Goal: Transaction & Acquisition: Purchase product/service

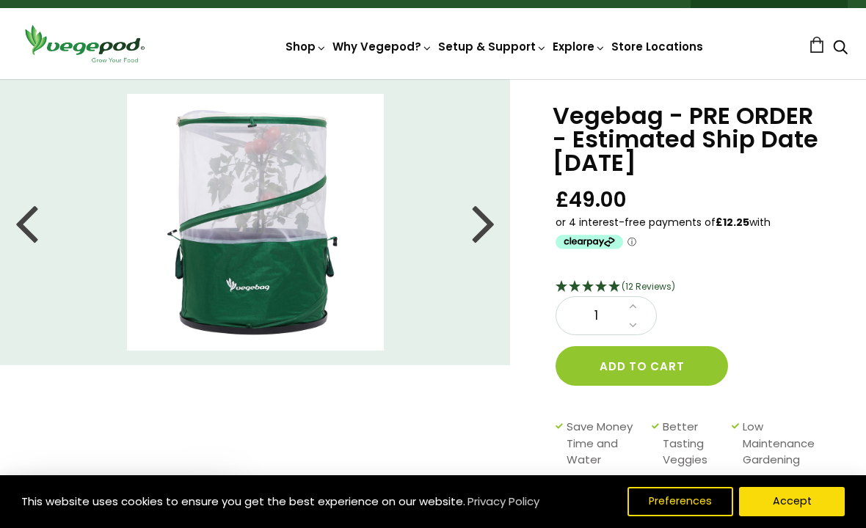
click at [280, 274] on img at bounding box center [255, 222] width 257 height 257
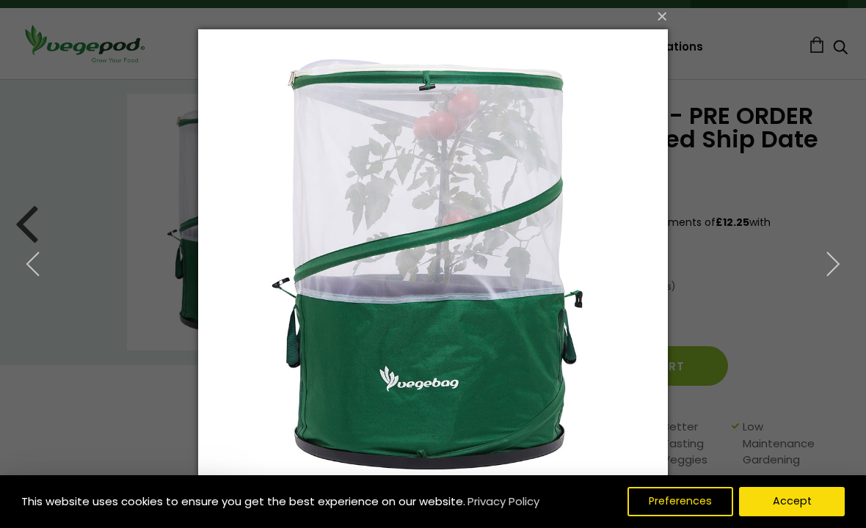
click at [660, 12] on button "×" at bounding box center [438, 16] width 470 height 32
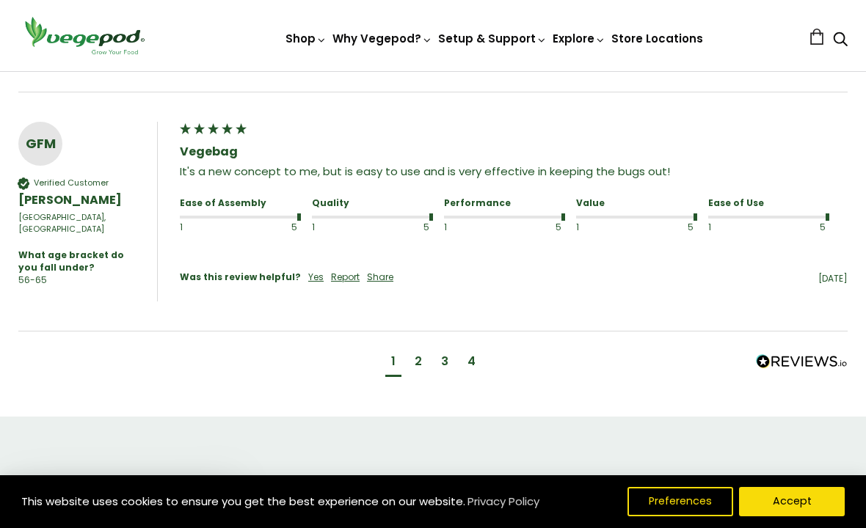
scroll to position [1499, 0]
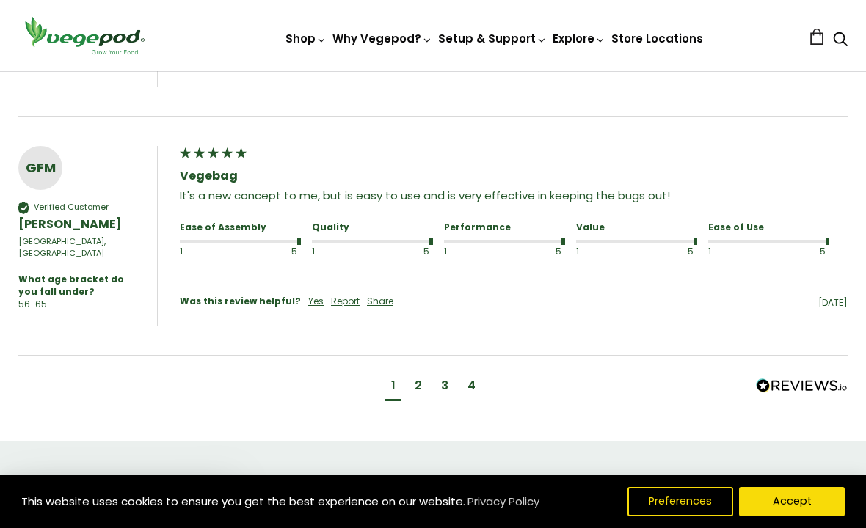
click at [418, 378] on div "2" at bounding box center [418, 386] width 7 height 16
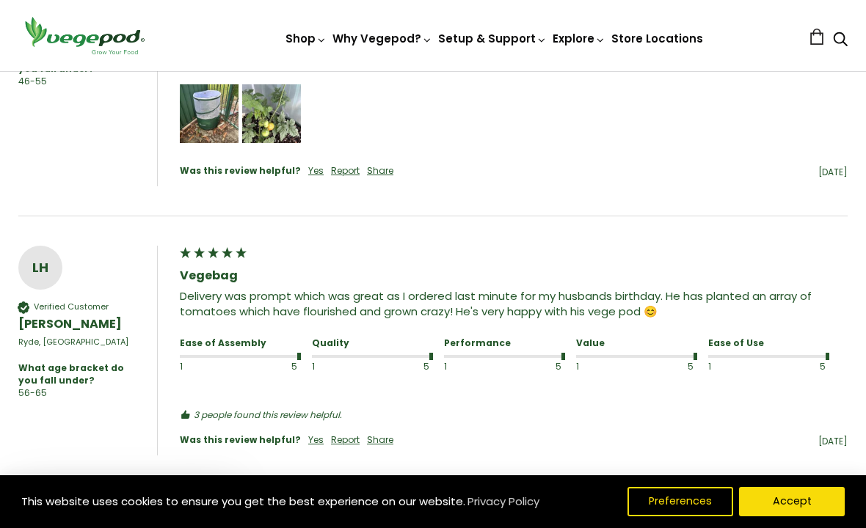
scroll to position [1521, 0]
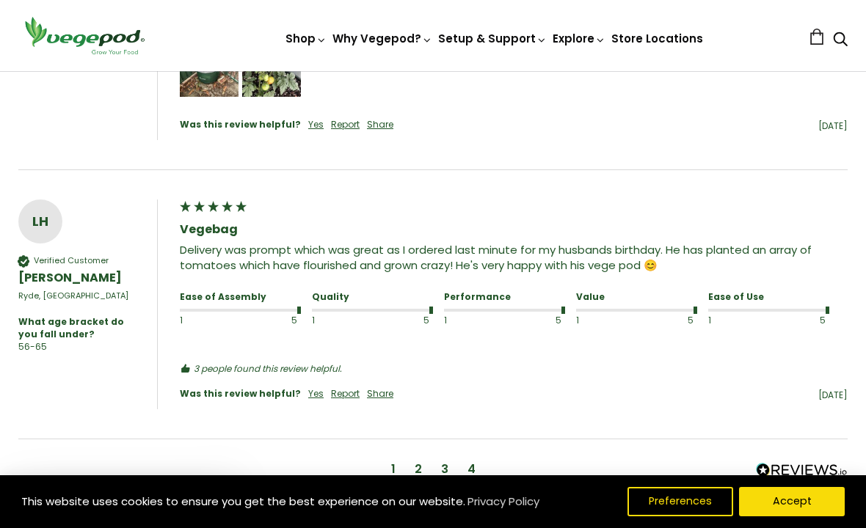
click at [599, 390] on div "1 year ago" at bounding box center [624, 396] width 447 height 12
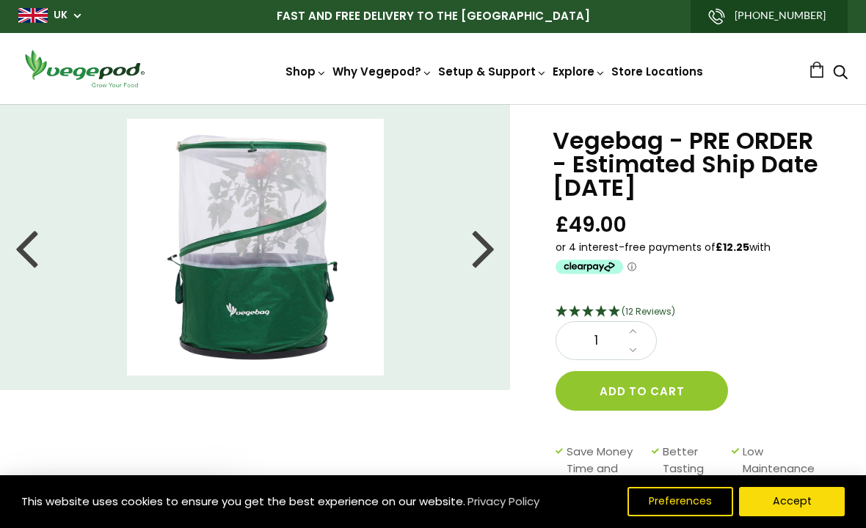
scroll to position [0, 0]
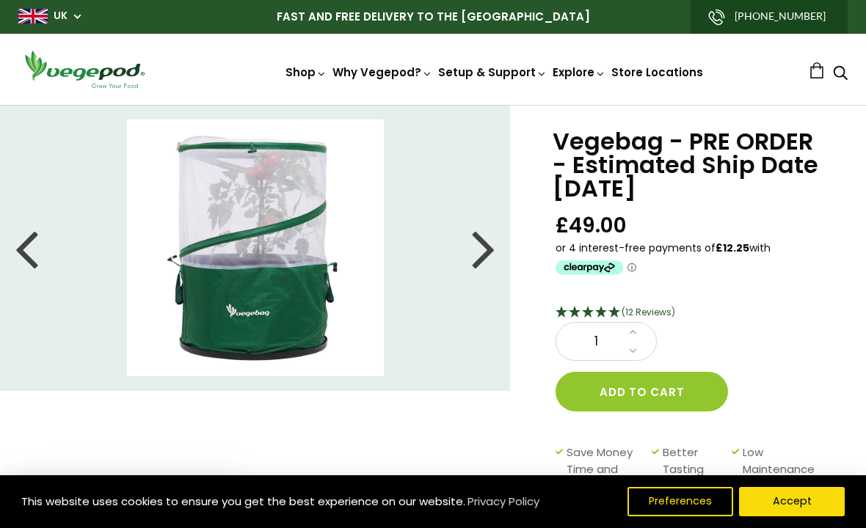
click at [652, 397] on button "Add to cart" at bounding box center [641, 392] width 172 height 40
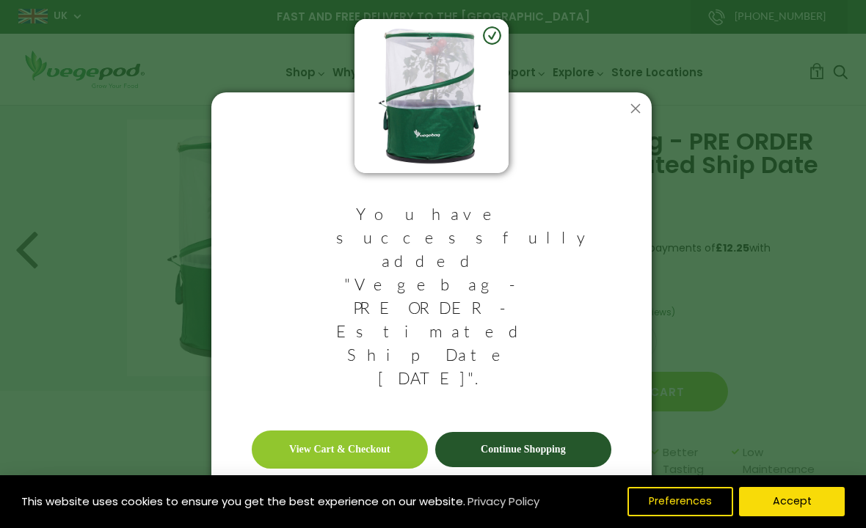
click at [575, 432] on link "Continue Shopping" at bounding box center [523, 449] width 176 height 35
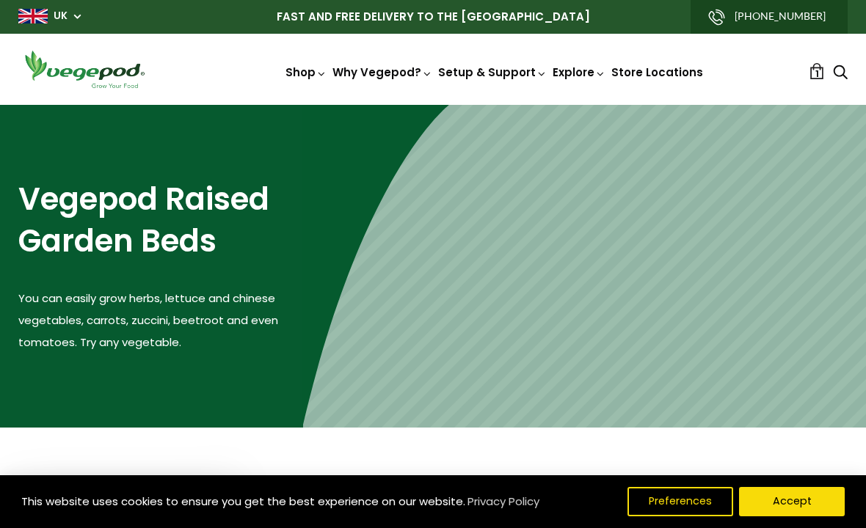
click at [433, 105] on span "Vegepods" at bounding box center [433, 105] width 0 height 0
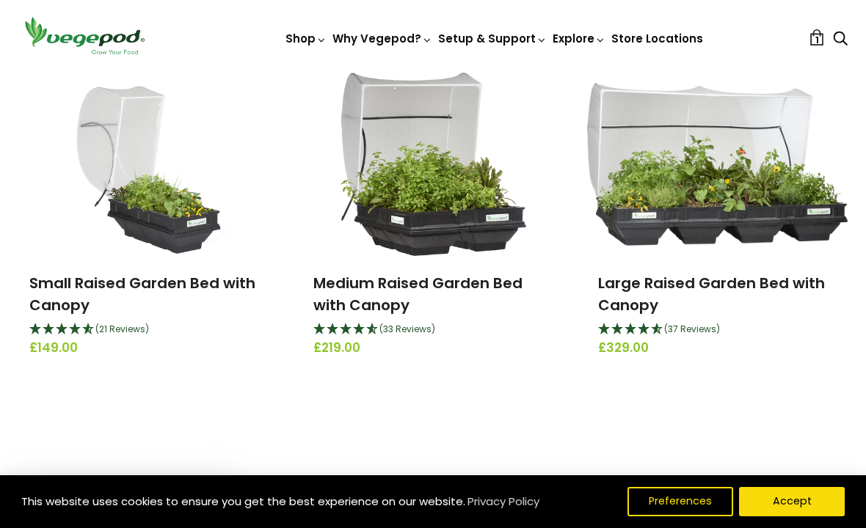
scroll to position [214, 0]
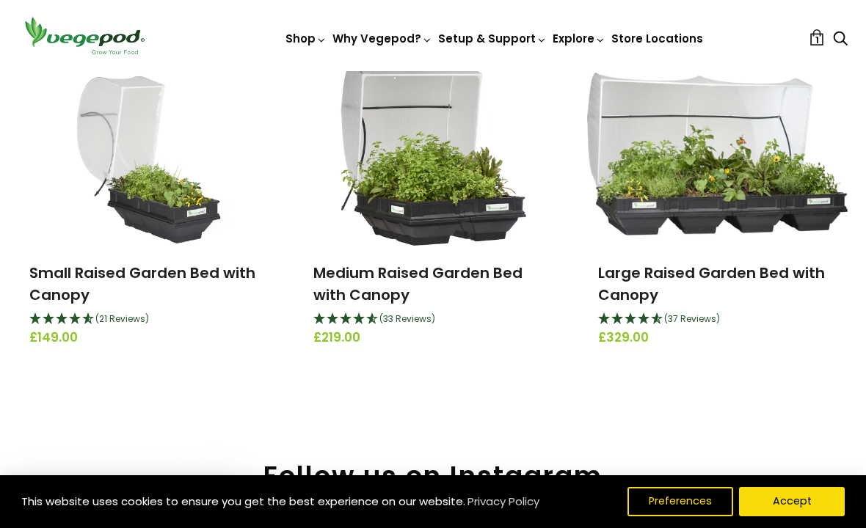
click at [384, 303] on link "Medium Raised Garden Bed with Canopy" at bounding box center [417, 284] width 209 height 43
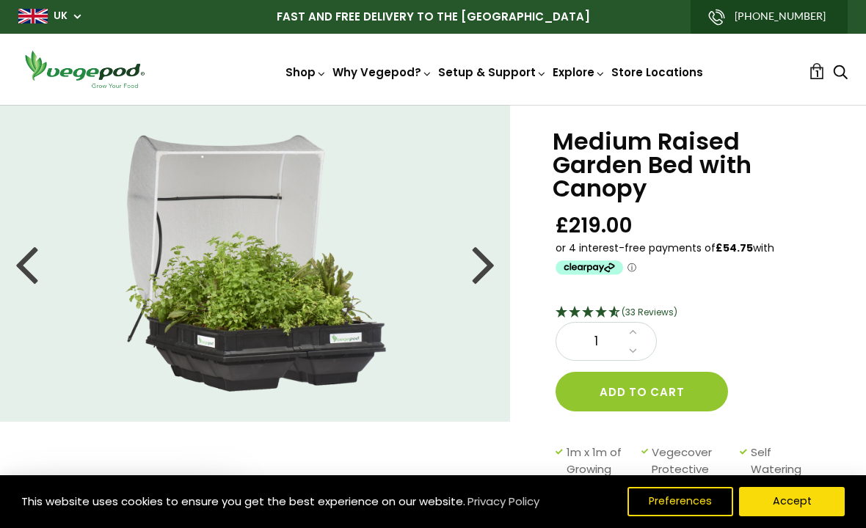
click at [551, 247] on link "Why a Vegepod is the ultimate Raised Garden Bed" at bounding box center [500, 247] width 346 height 37
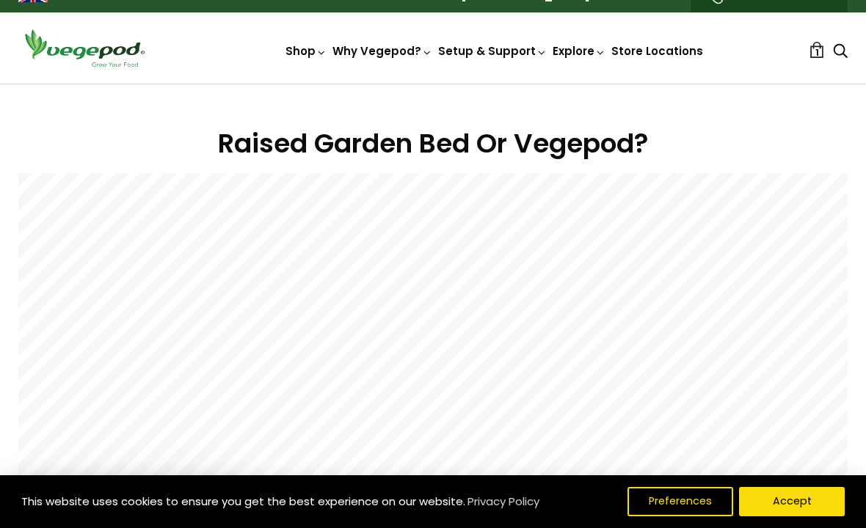
scroll to position [23, 0]
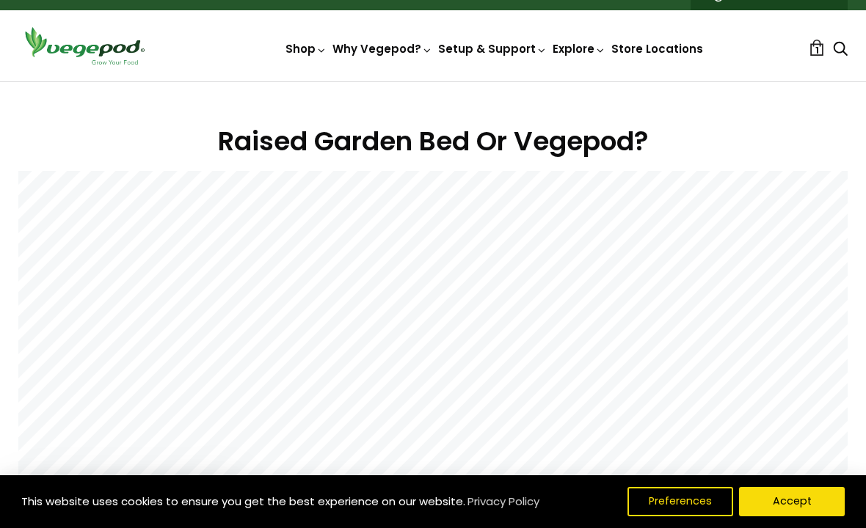
click at [433, 81] on span "Vegepod Bundles" at bounding box center [433, 81] width 0 height 0
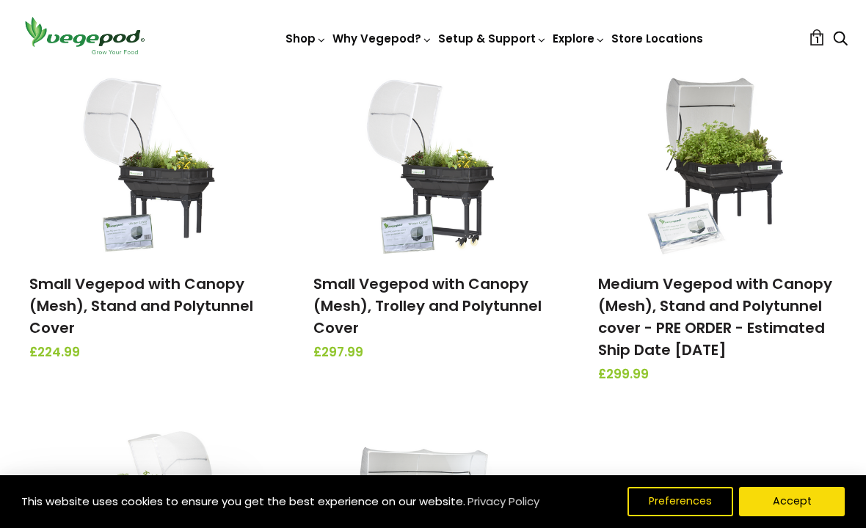
scroll to position [217, 0]
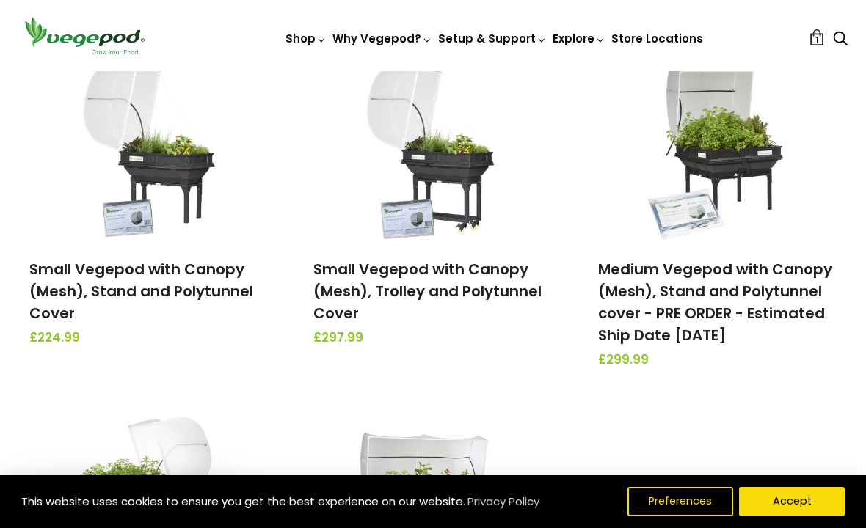
click at [756, 165] on img at bounding box center [717, 150] width 154 height 183
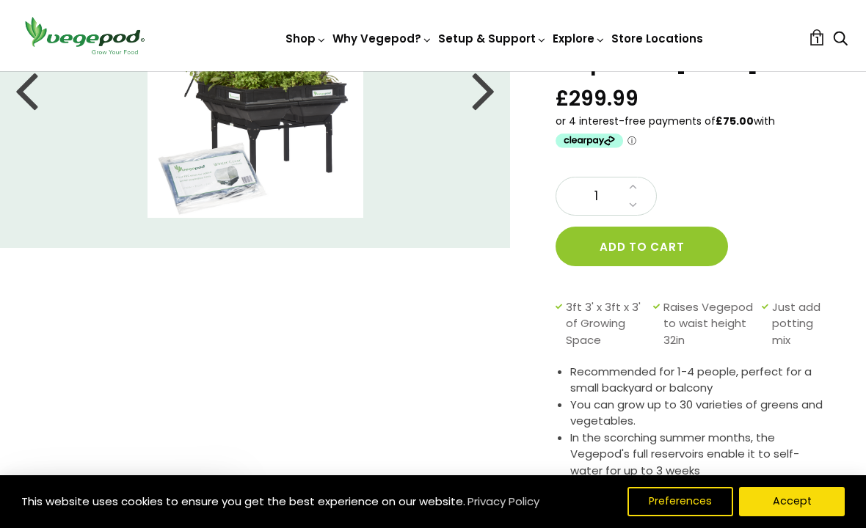
scroll to position [183, 0]
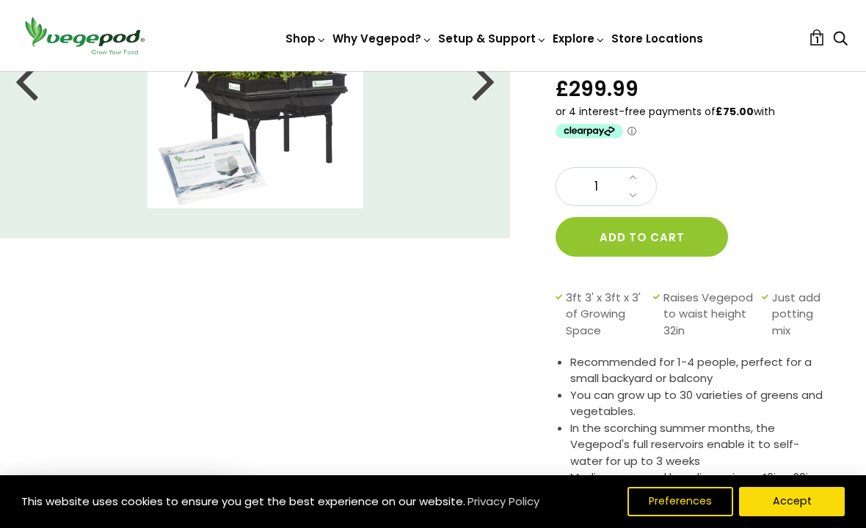
click at [681, 238] on button "Add to cart" at bounding box center [641, 237] width 172 height 40
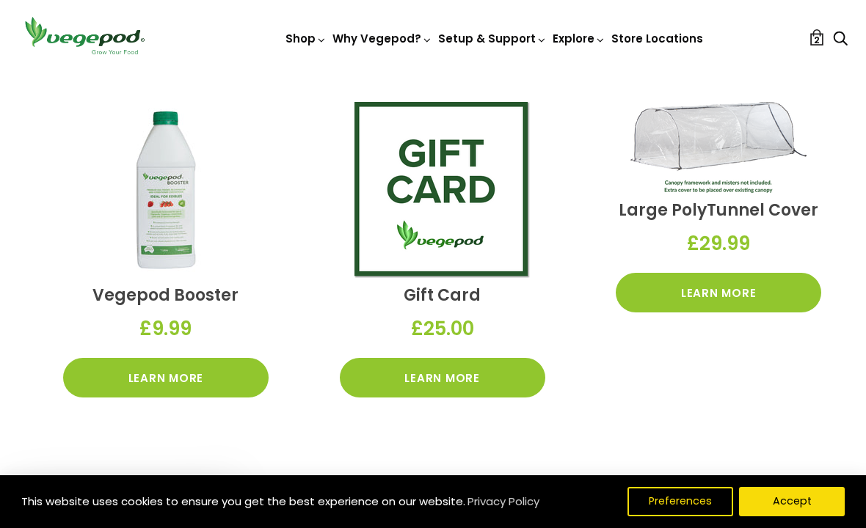
scroll to position [1965, 0]
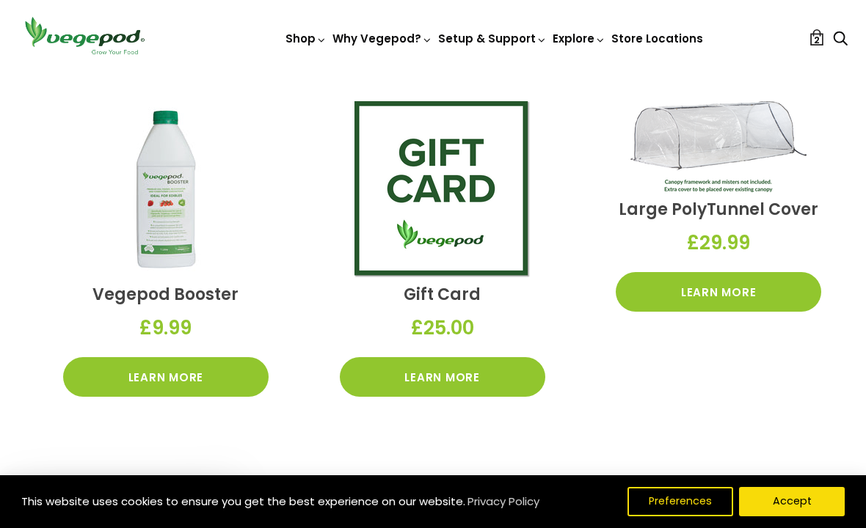
click at [741, 297] on link "Learn More" at bounding box center [718, 292] width 205 height 40
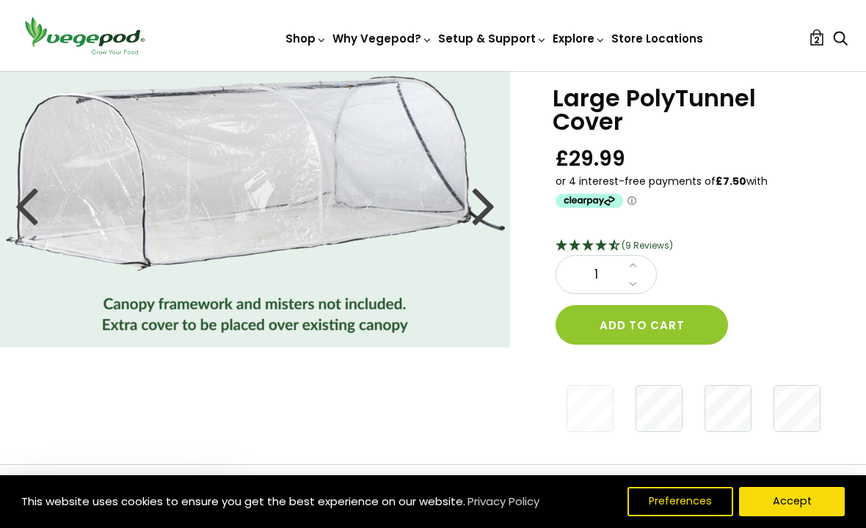
scroll to position [43, 0]
click at [37, 209] on div at bounding box center [26, 205] width 23 height 66
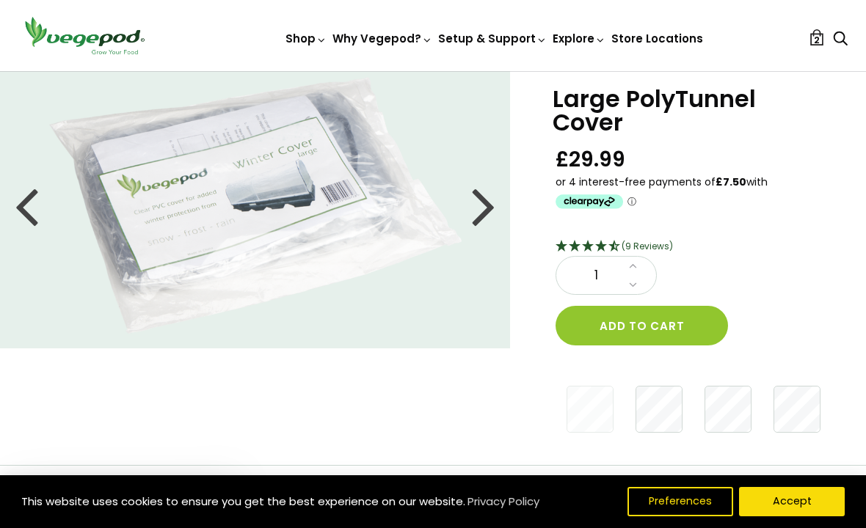
click at [31, 207] on div at bounding box center [26, 205] width 23 height 66
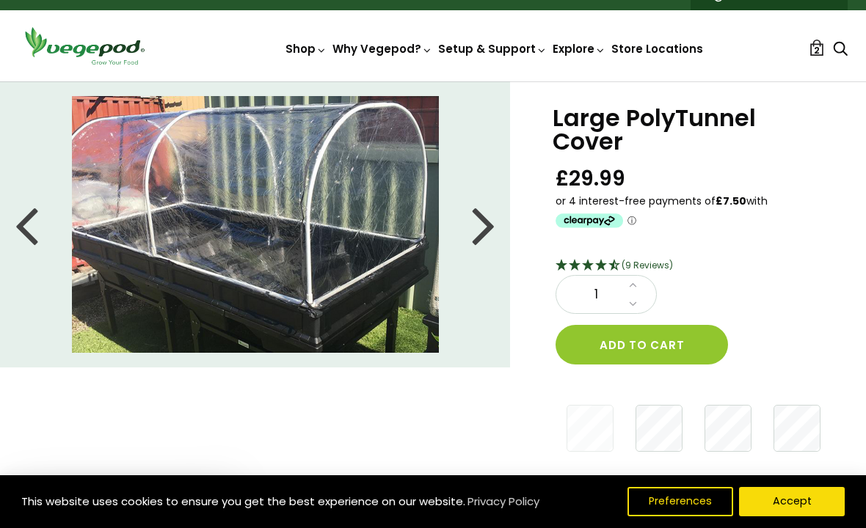
scroll to position [0, 0]
